Goal: Transaction & Acquisition: Purchase product/service

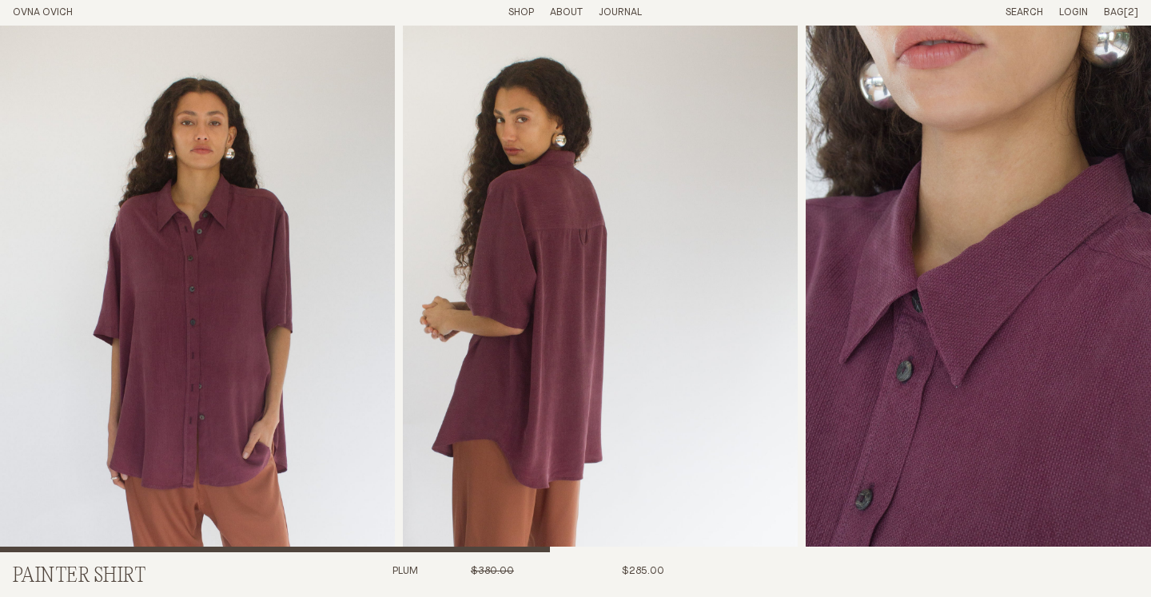
click at [1125, 14] on span "[2]" at bounding box center [1131, 12] width 14 height 10
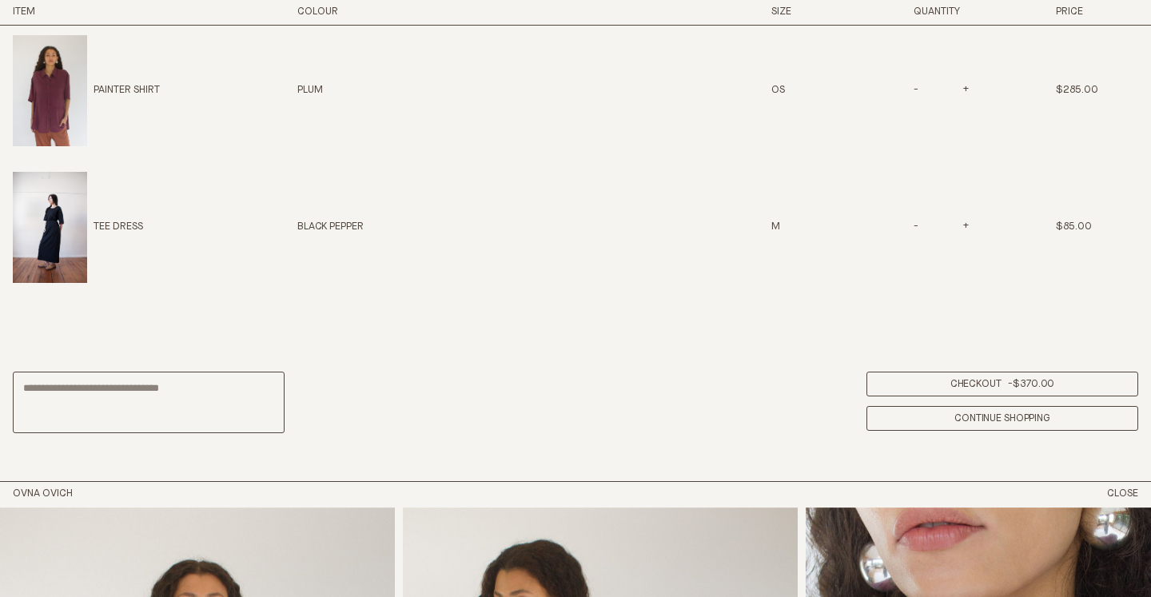
click at [949, 382] on link "Checkout - $370.00" at bounding box center [1002, 384] width 272 height 25
